Goal: Navigation & Orientation: Find specific page/section

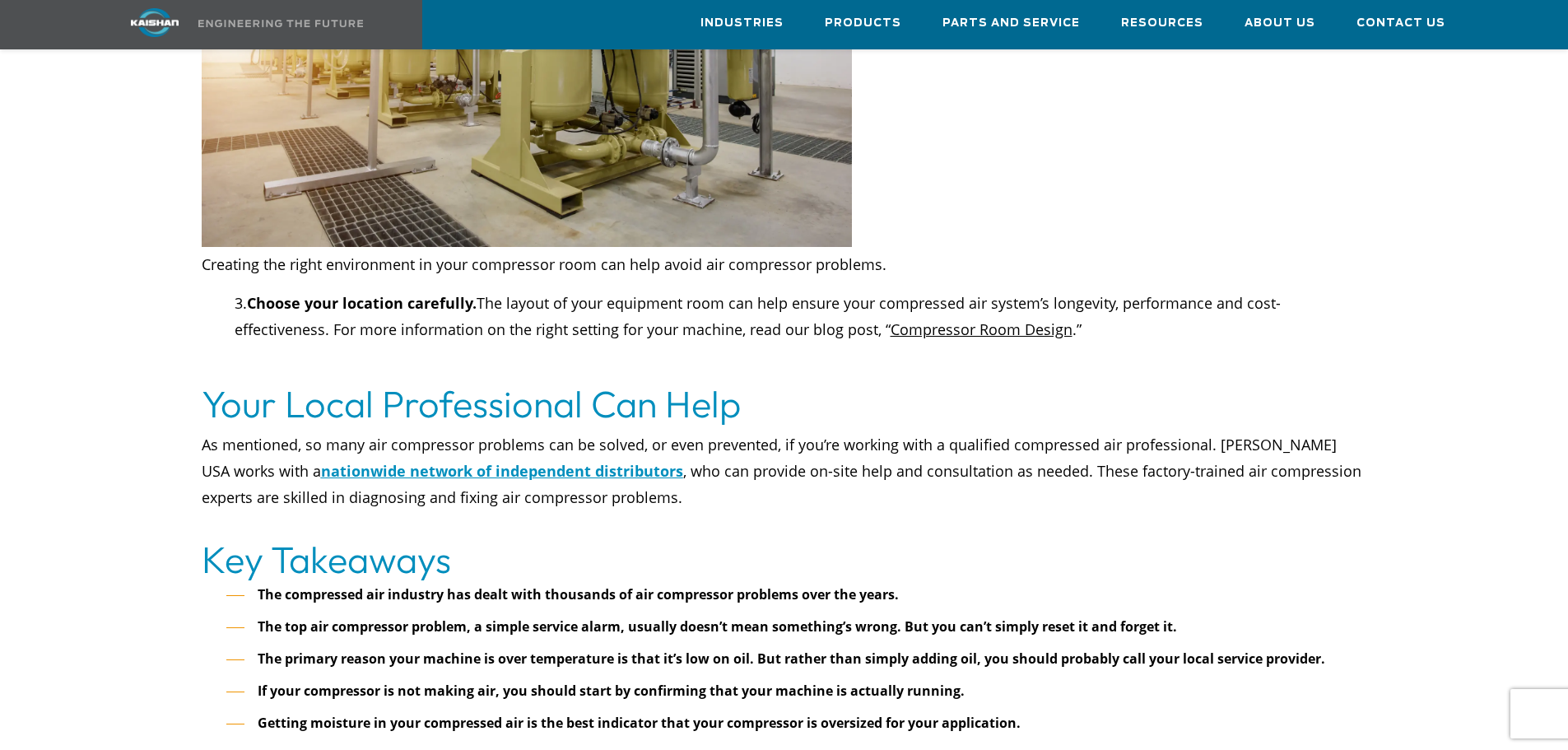
scroll to position [6830, 0]
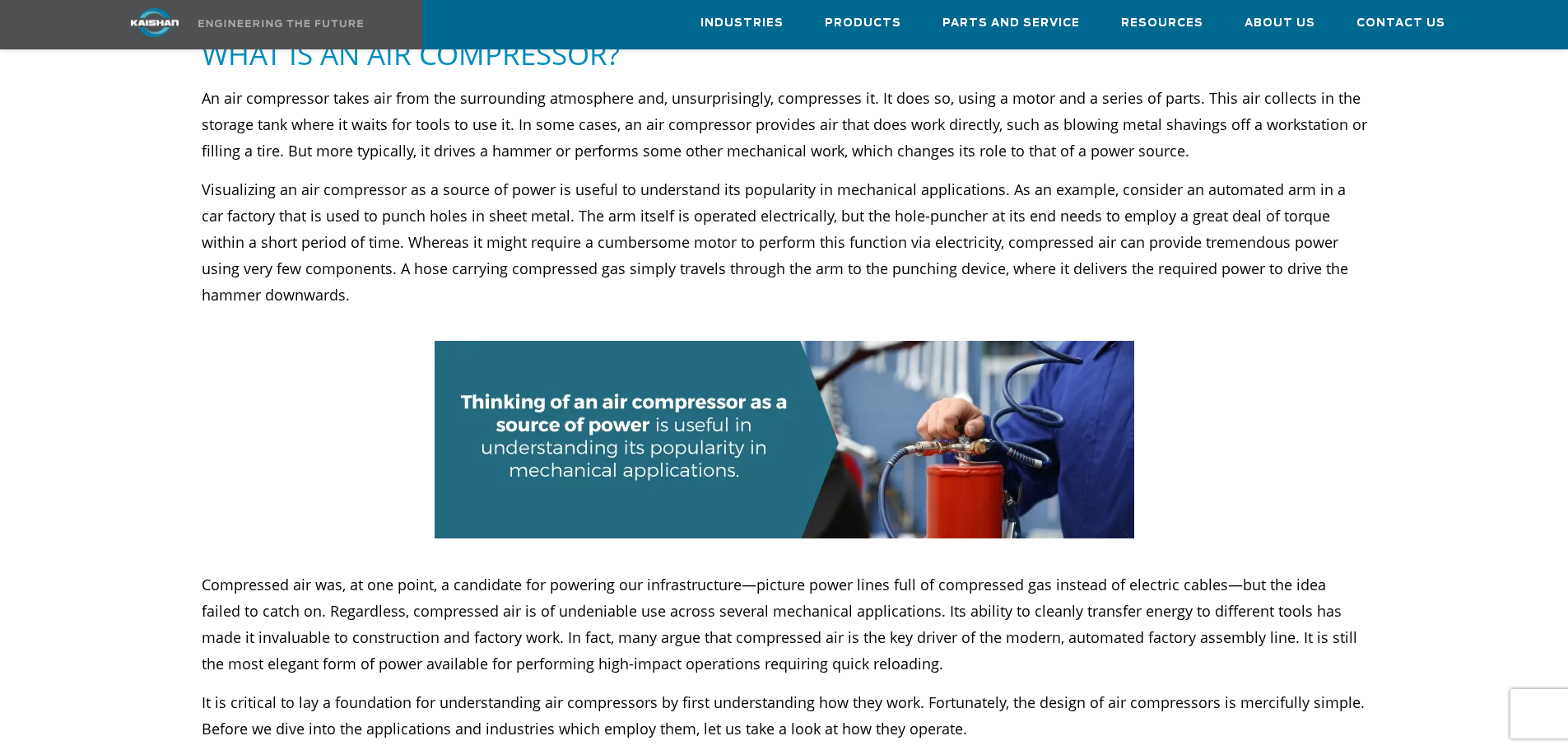
scroll to position [329, 0]
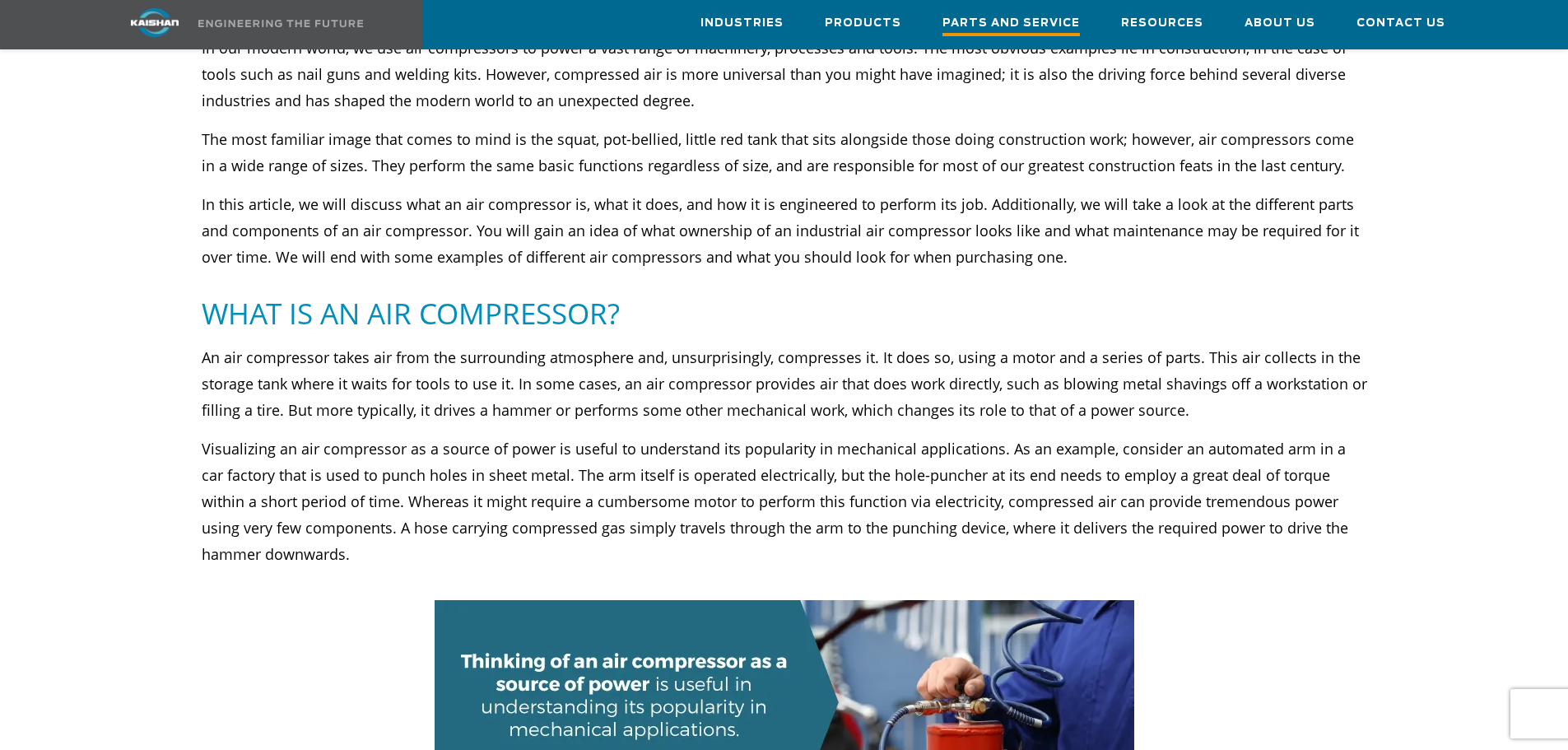
click at [1044, 27] on span "Parts and Service" at bounding box center [1011, 25] width 137 height 22
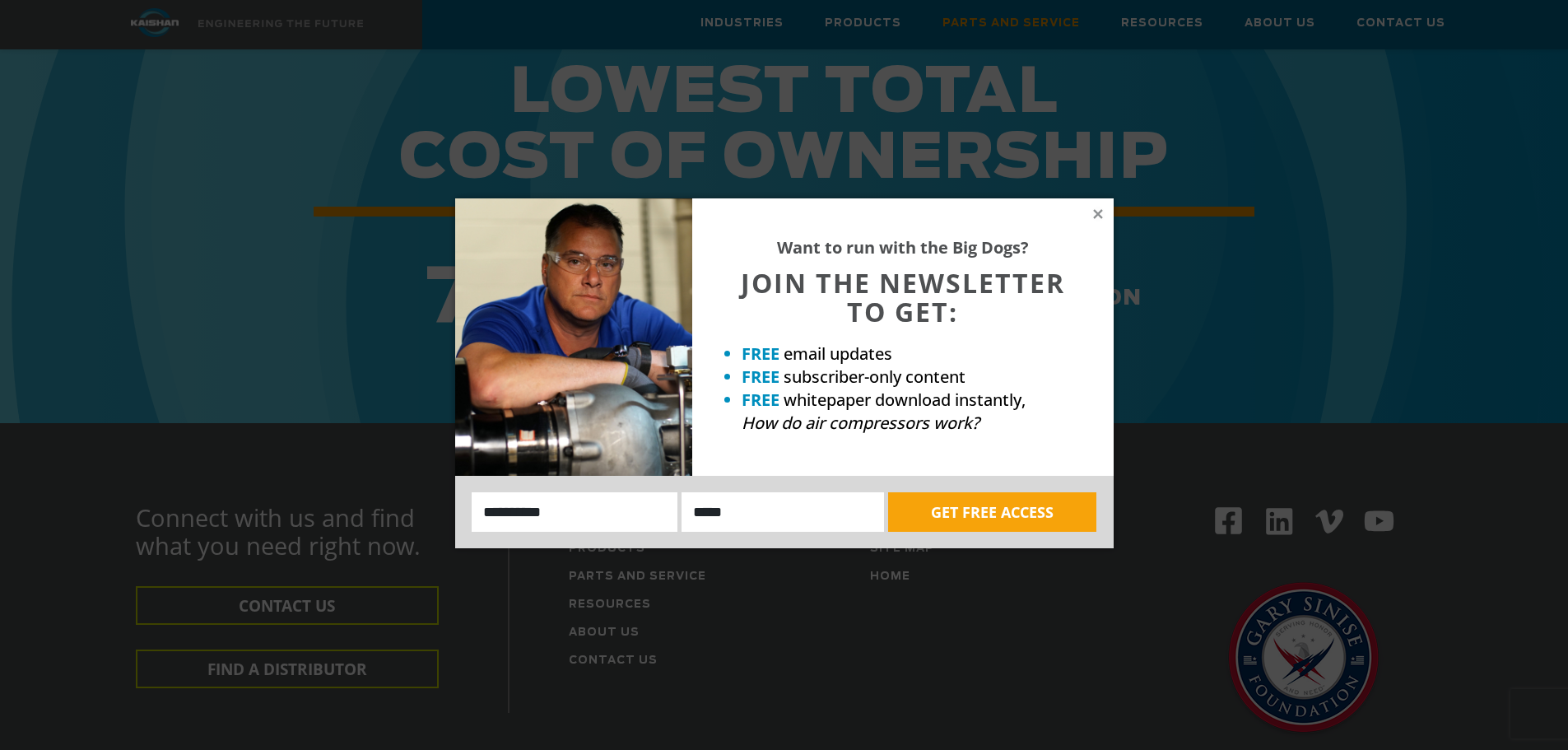
scroll to position [1893, 0]
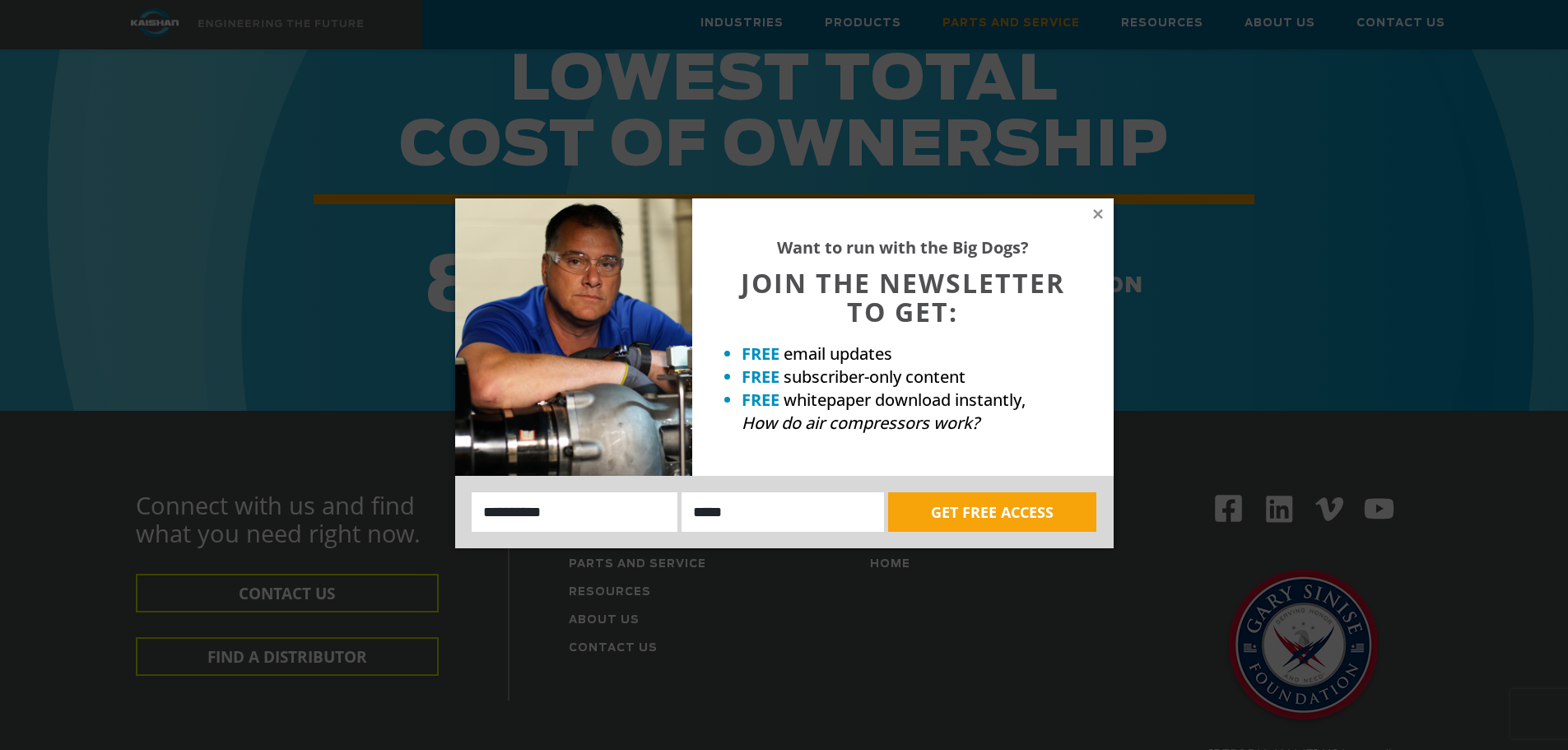
drag, startPoint x: 1097, startPoint y: 217, endPoint x: 1089, endPoint y: 222, distance: 9.4
click at [1092, 220] on icon at bounding box center [1097, 214] width 15 height 15
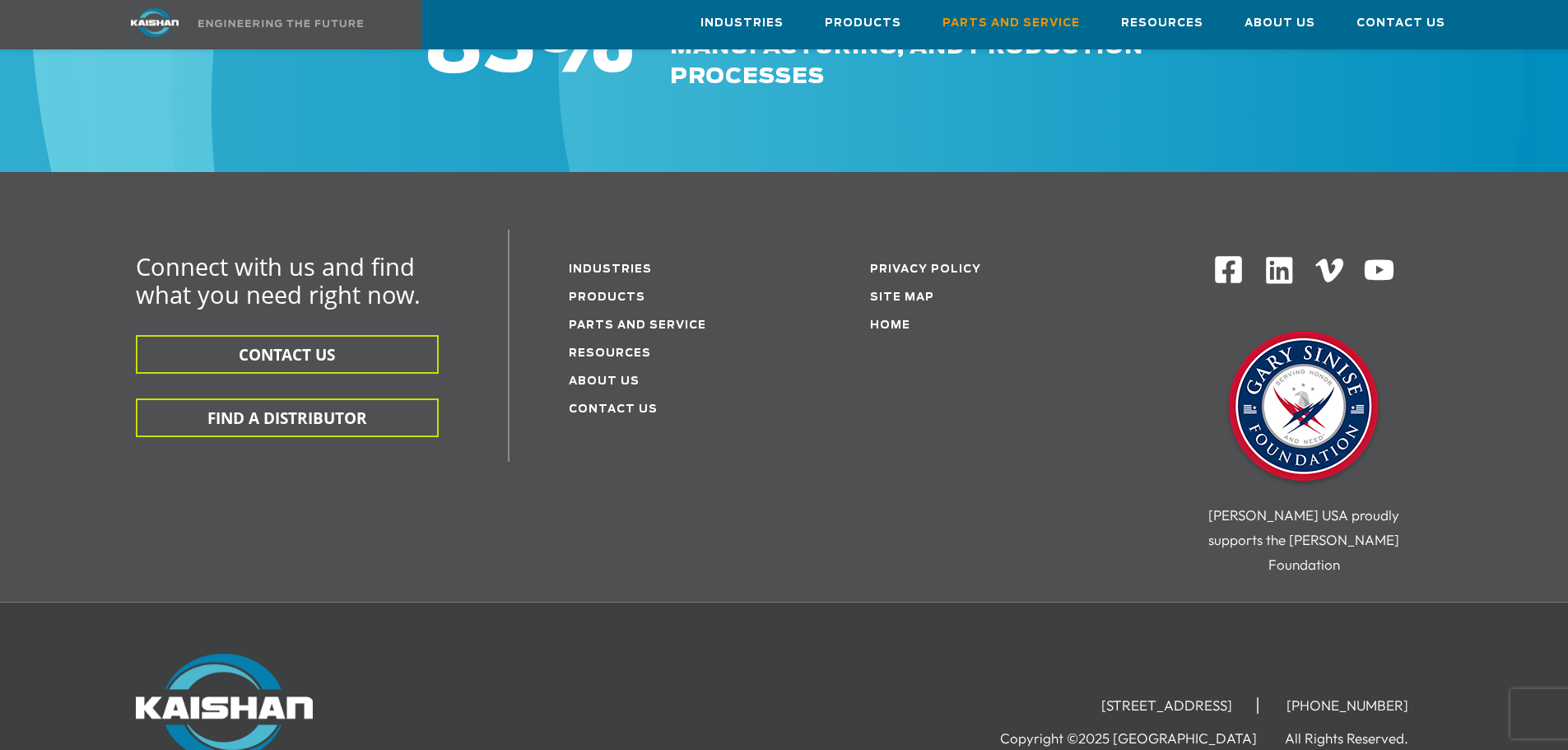
scroll to position [2140, 0]
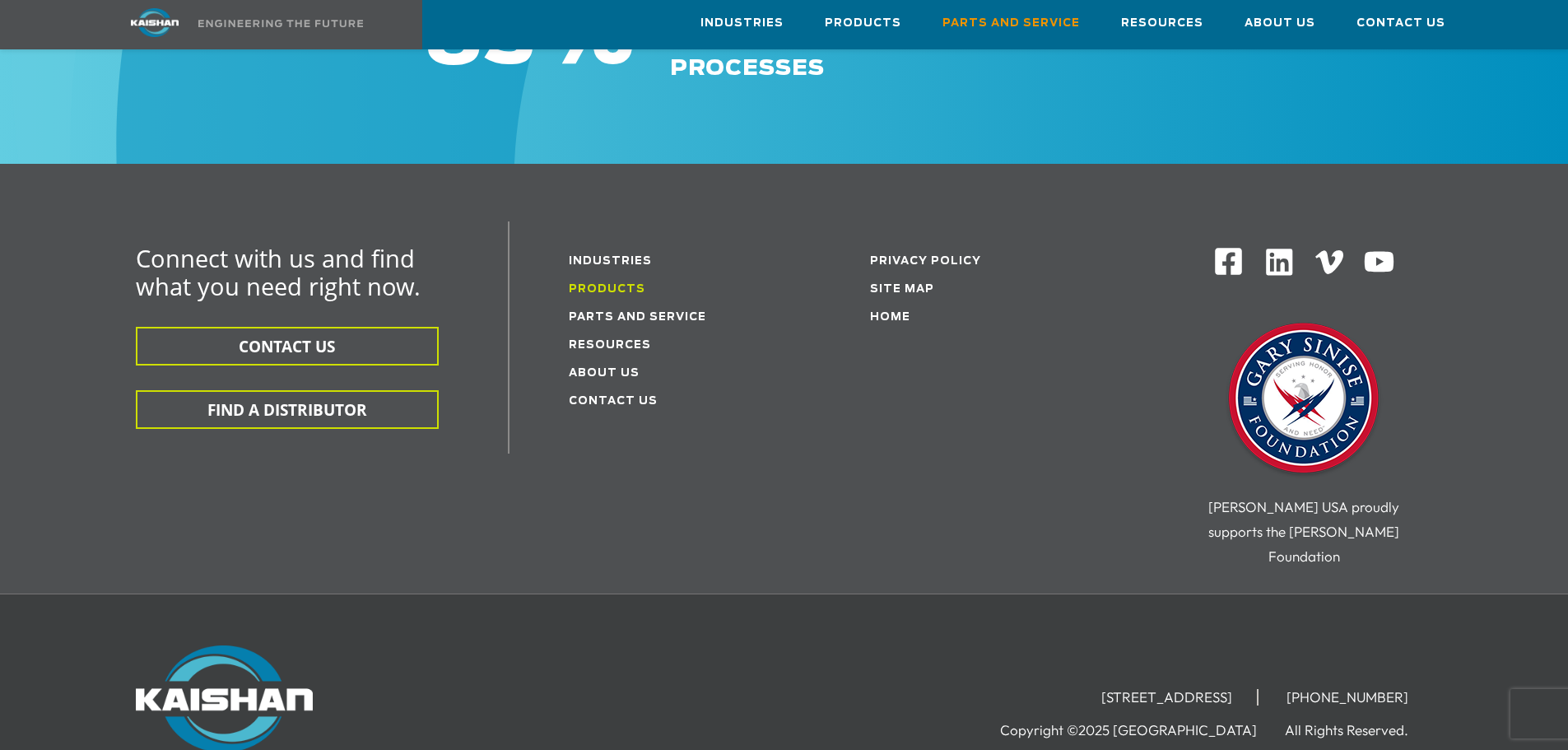
click at [616, 283] on link "Products" at bounding box center [607, 288] width 77 height 11
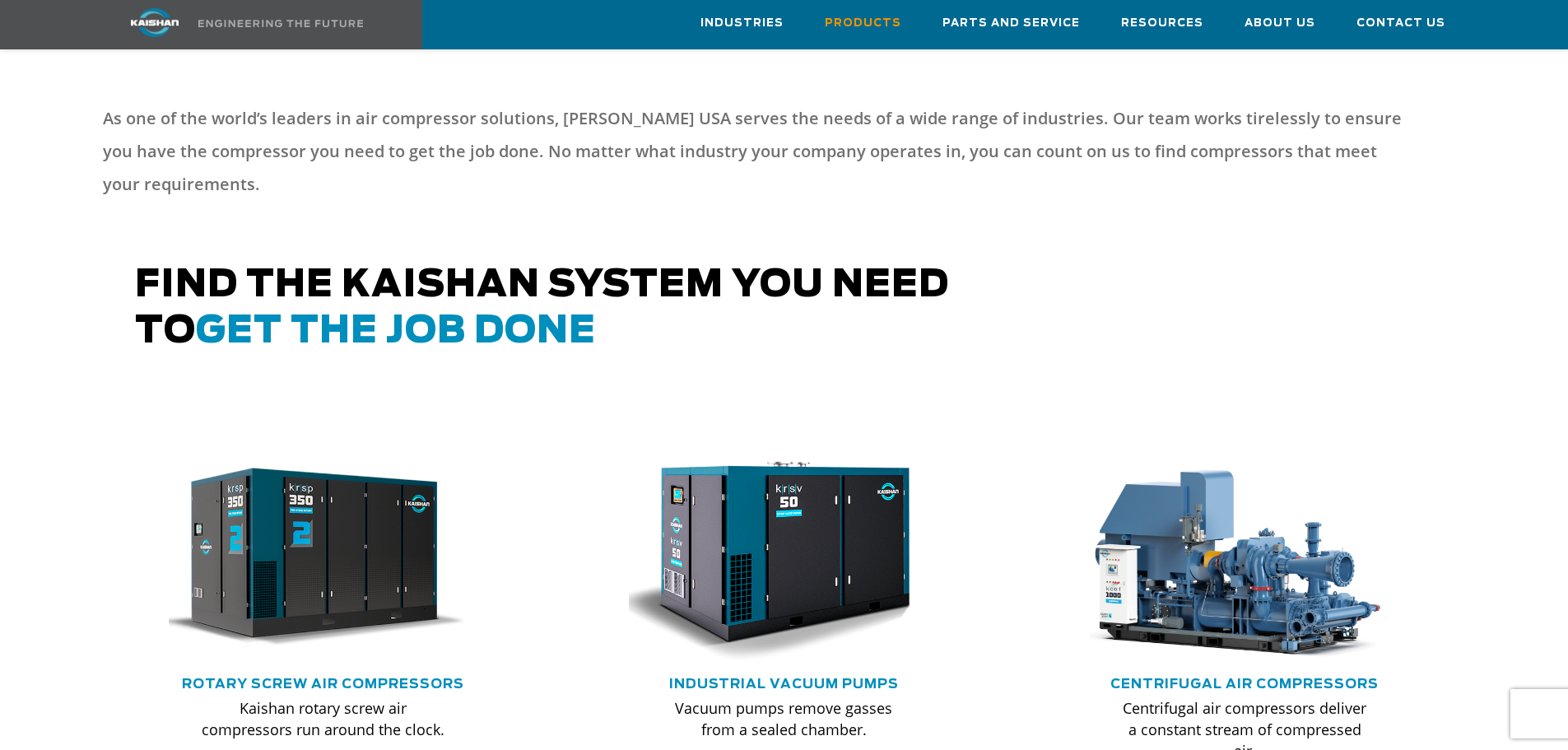
scroll to position [823, 0]
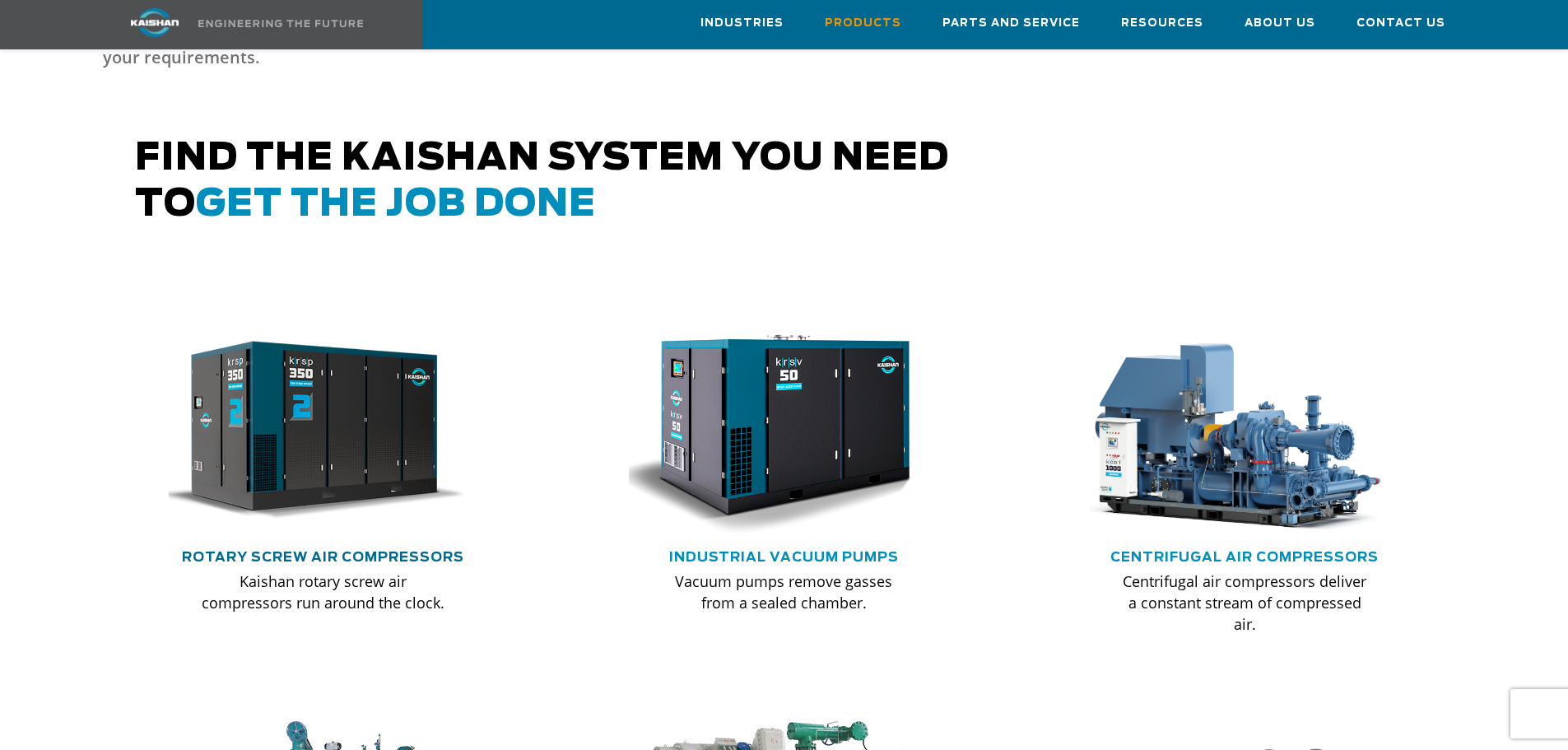
click at [315, 550] on link "Rotary Screw Air Compressors" at bounding box center [323, 556] width 283 height 13
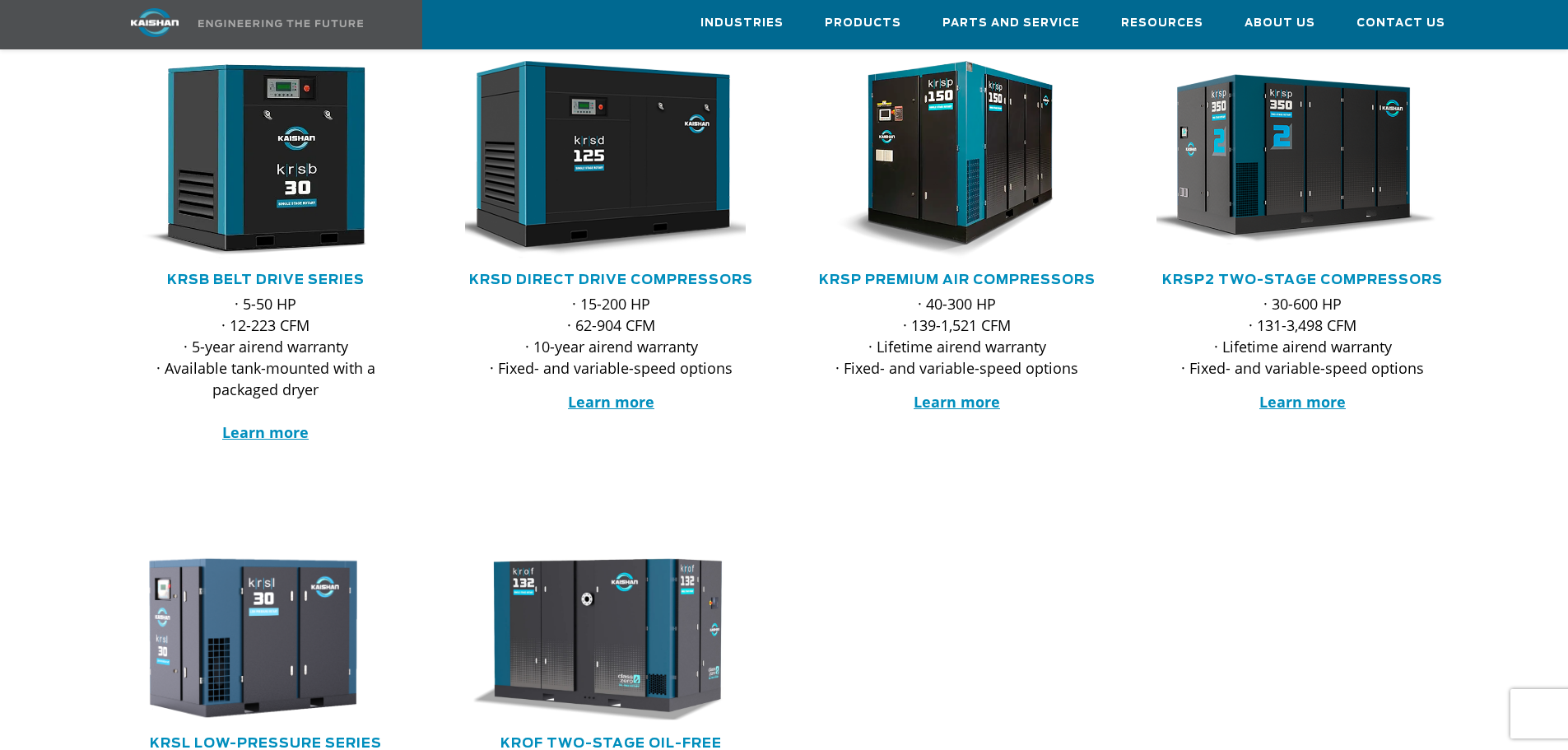
scroll to position [247, 0]
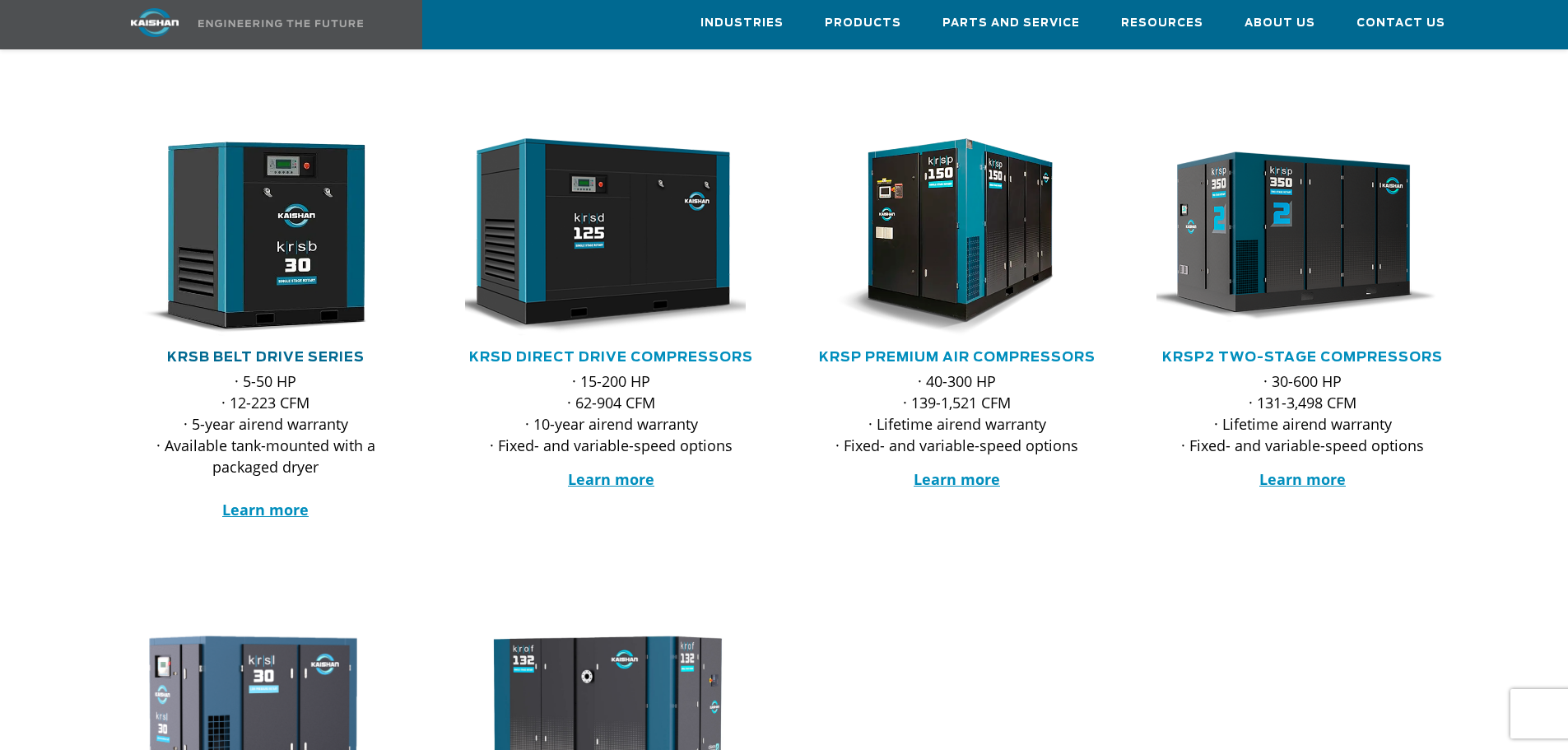
click at [256, 350] on link "KRSB Belt Drive Series" at bounding box center [266, 356] width 198 height 13
